Goal: Transaction & Acquisition: Obtain resource

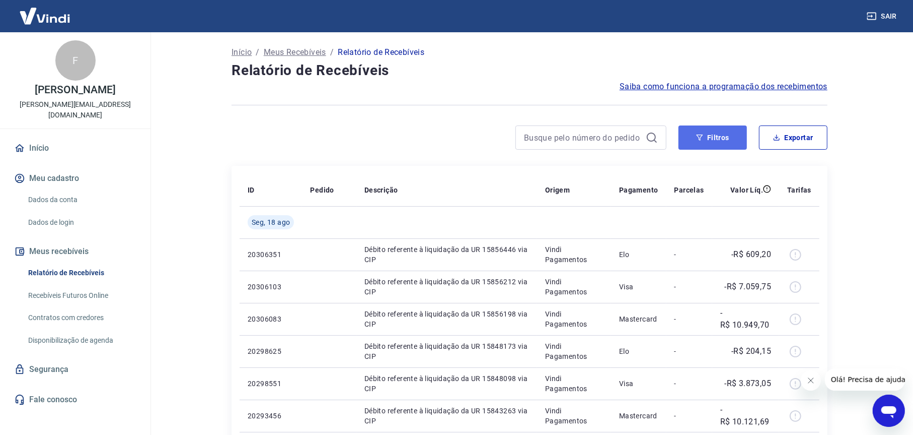
click at [700, 139] on icon "button" at bounding box center [699, 137] width 7 height 7
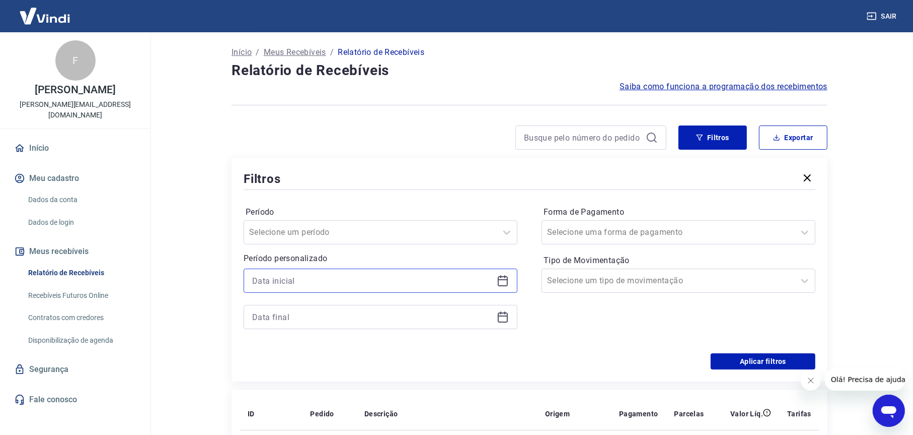
click at [286, 280] on input at bounding box center [372, 280] width 241 height 15
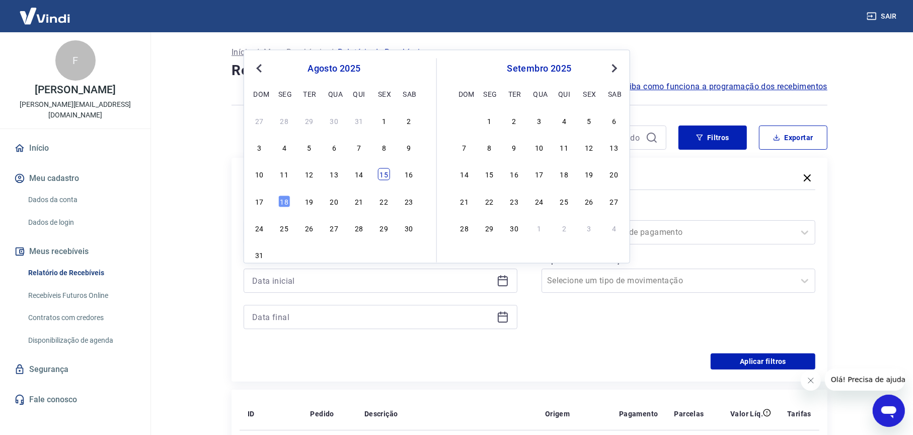
click at [386, 176] on div "15" at bounding box center [384, 174] width 12 height 12
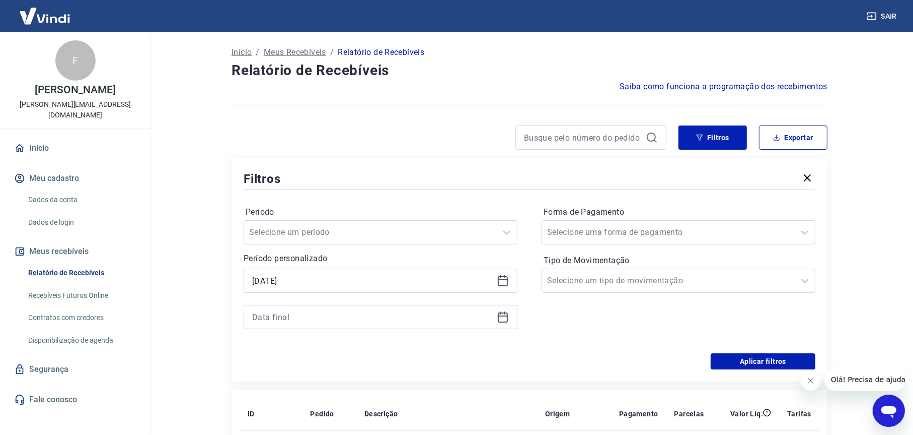
type input "[DATE]"
click at [282, 317] on input at bounding box center [372, 316] width 241 height 15
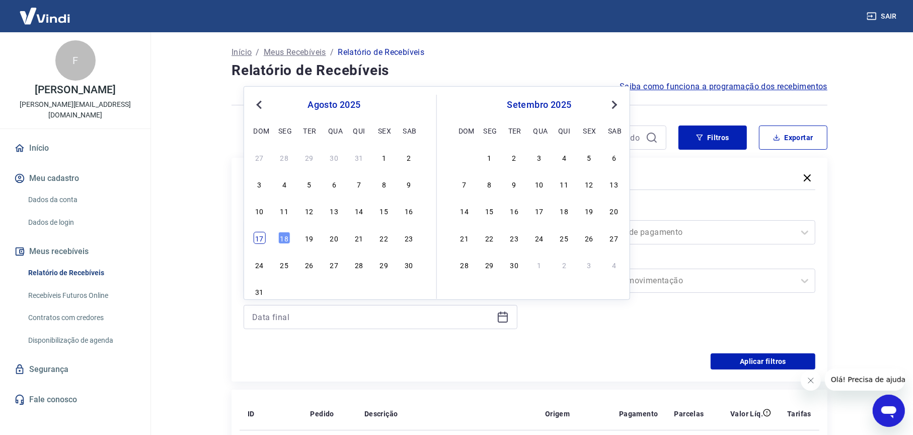
click at [262, 238] on div "17" at bounding box center [259, 238] width 12 height 12
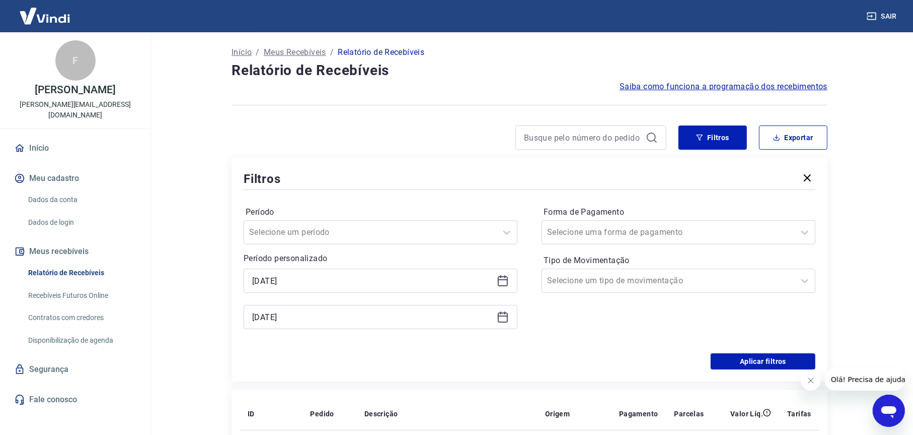
type input "[DATE]"
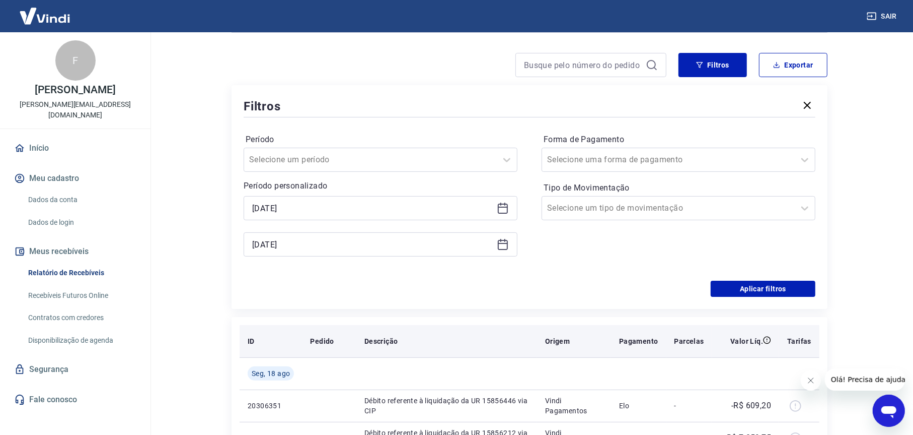
scroll to position [101, 0]
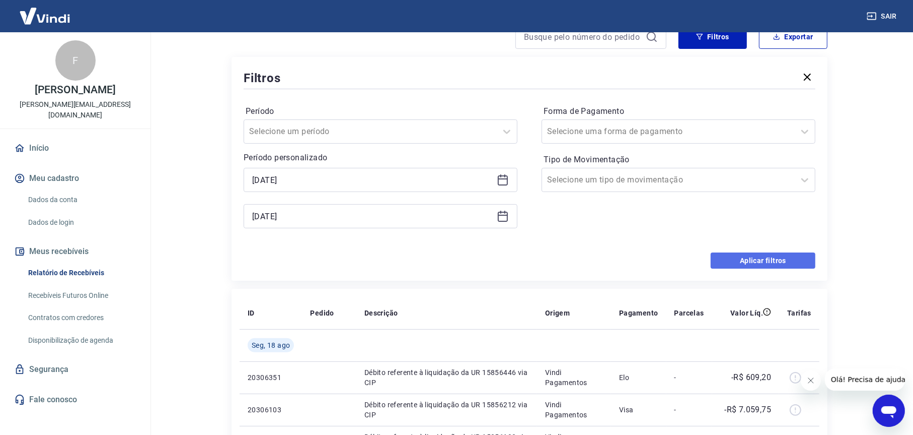
click at [744, 252] on button "Aplicar filtros" at bounding box center [763, 260] width 105 height 16
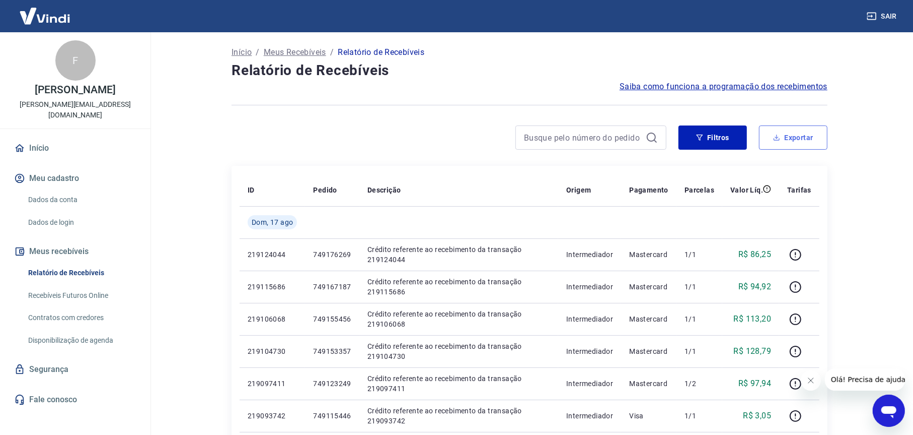
click at [790, 138] on button "Exportar" at bounding box center [793, 137] width 68 height 24
type input "[DATE]"
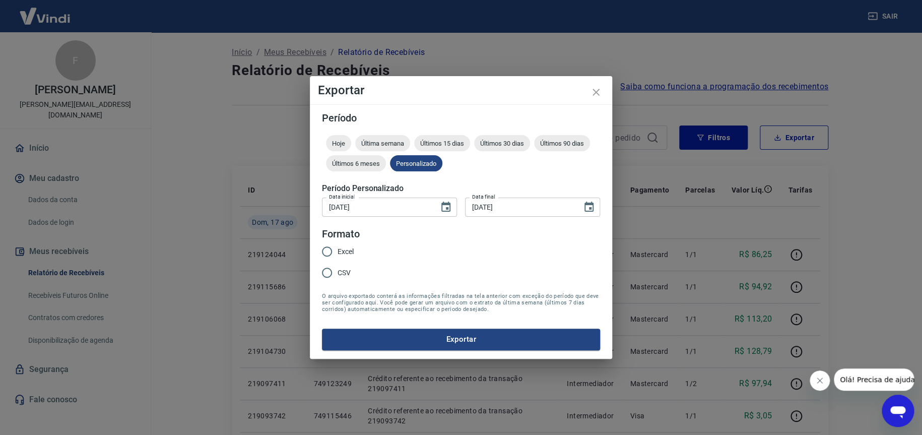
drag, startPoint x: 349, startPoint y: 250, endPoint x: 356, endPoint y: 258, distance: 10.1
click at [349, 250] on span "Excel" at bounding box center [345, 251] width 16 height 11
click at [337, 250] on input "Excel" at bounding box center [326, 251] width 21 height 21
radio input "true"
click at [443, 341] on button "Exportar" at bounding box center [461, 338] width 278 height 21
